Goal: Information Seeking & Learning: Learn about a topic

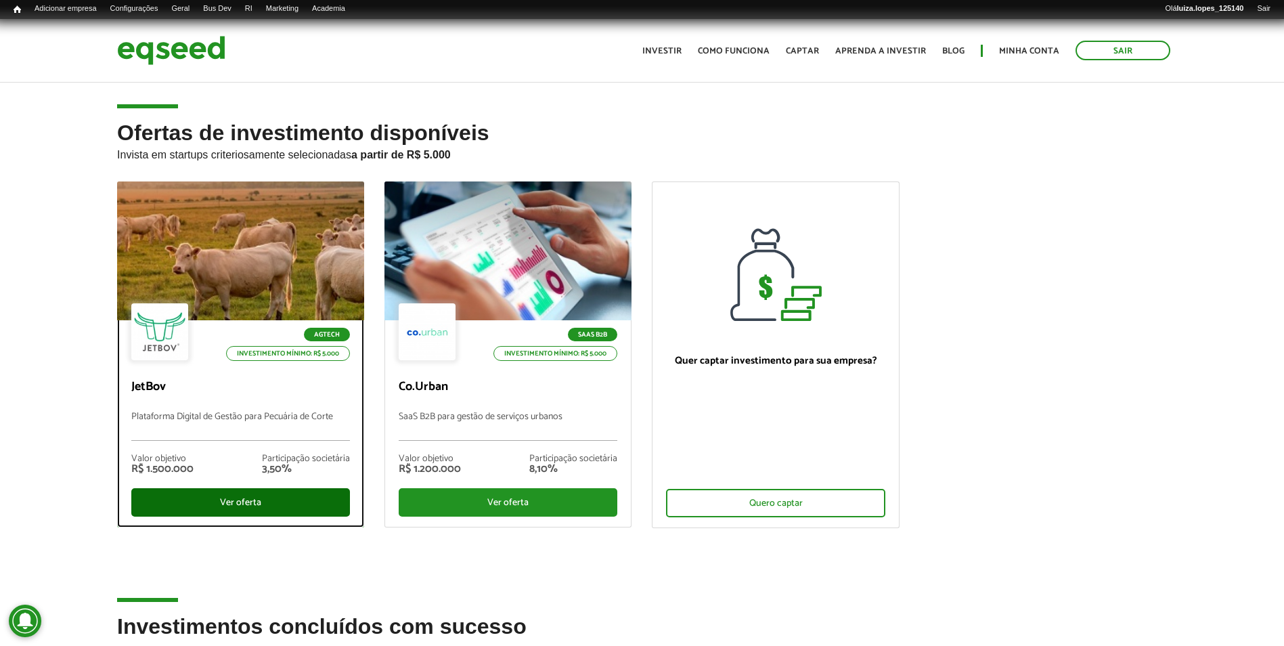
click at [298, 506] on div "Ver oferta" at bounding box center [240, 502] width 219 height 28
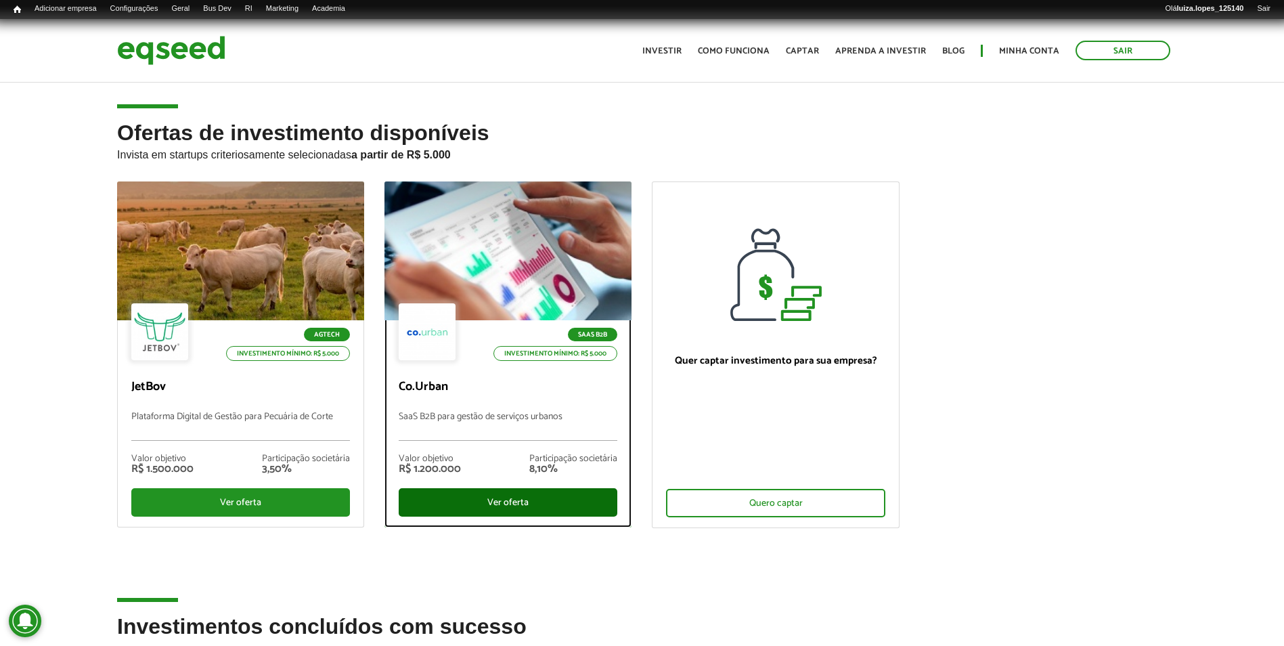
click at [459, 491] on div "Ver oferta" at bounding box center [508, 502] width 219 height 28
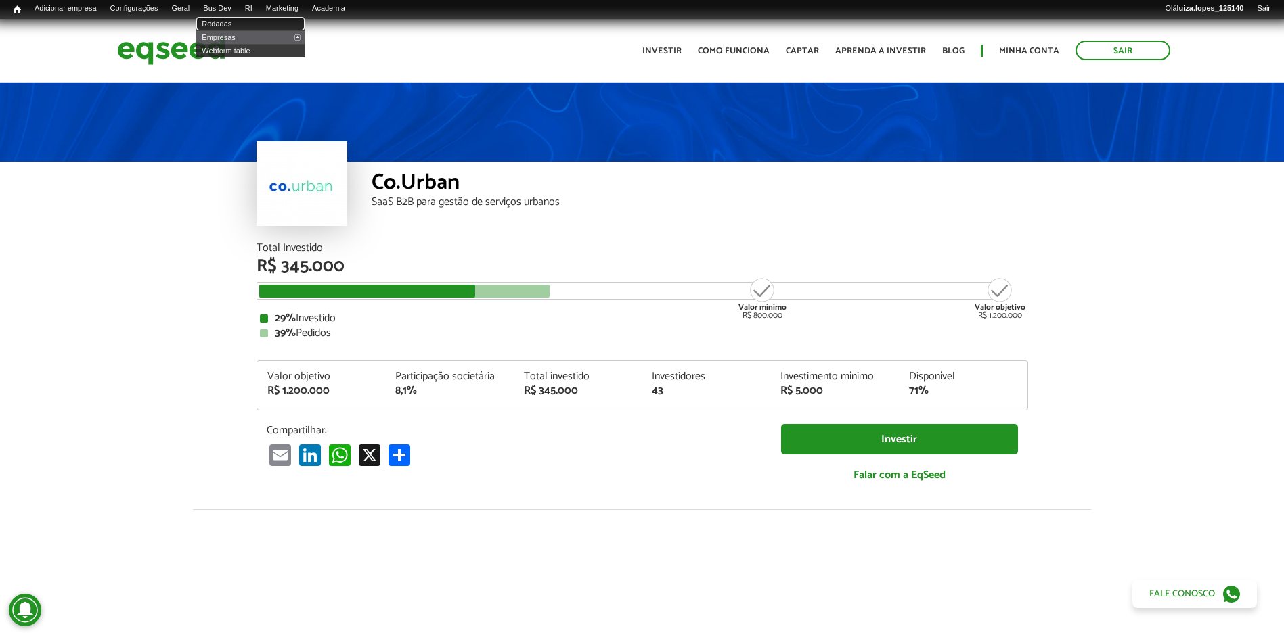
click at [235, 24] on link "Rodadas" at bounding box center [250, 24] width 108 height 14
